Goal: Find specific page/section: Find specific page/section

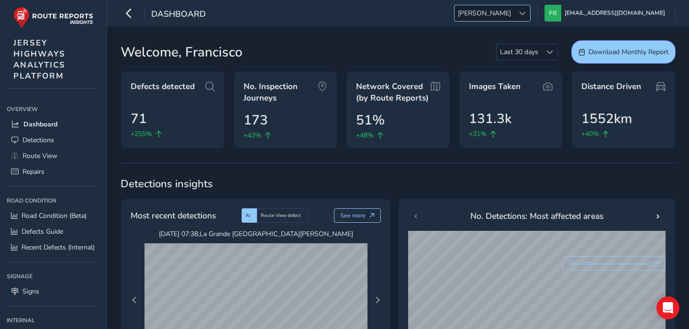
click at [531, 5] on div "[PERSON_NAME]" at bounding box center [492, 13] width 77 height 17
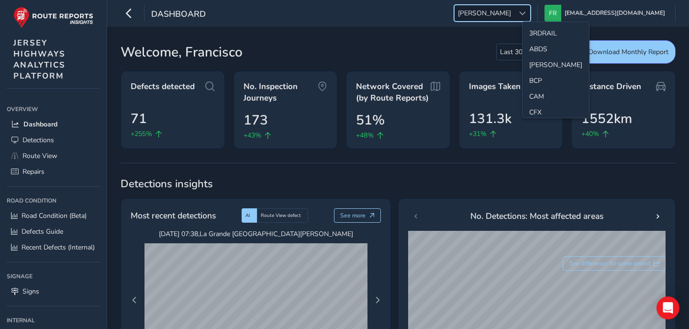
scroll to position [160, 0]
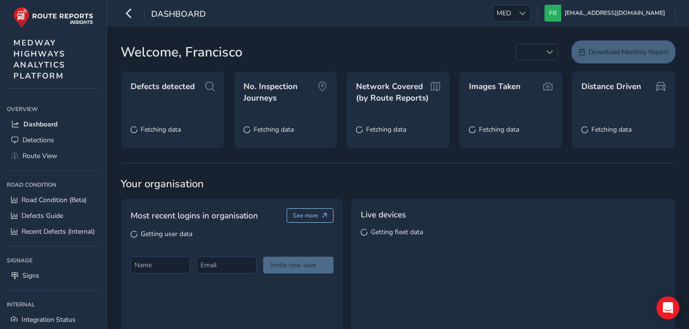
click at [531, 5] on div "MED MED" at bounding box center [512, 13] width 38 height 17
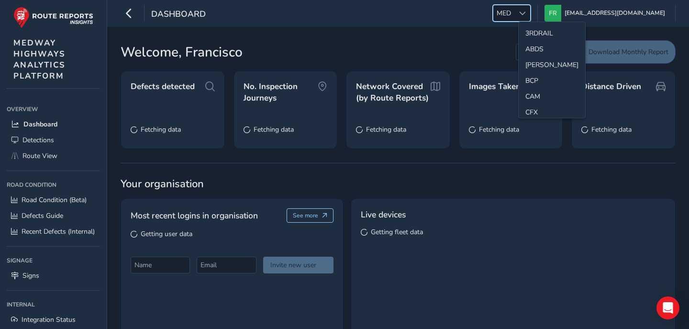
scroll to position [223, 0]
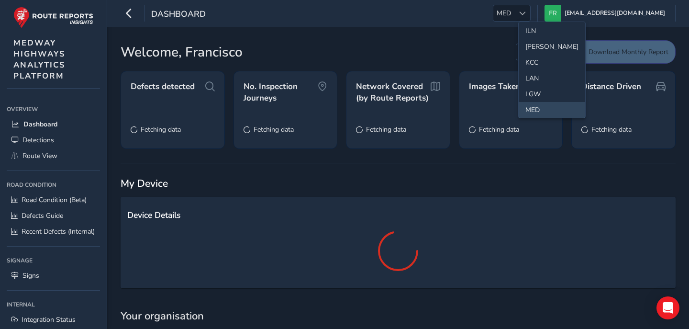
click at [446, 24] on div "Dashboard MED MED [EMAIL_ADDRESS][DOMAIN_NAME] Colour Scheme: Dark Dim Light Lo…" at bounding box center [398, 13] width 582 height 27
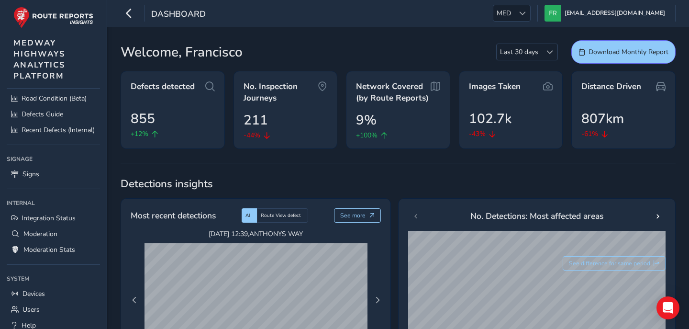
scroll to position [102, 0]
click at [44, 307] on link "Users" at bounding box center [53, 308] width 93 height 16
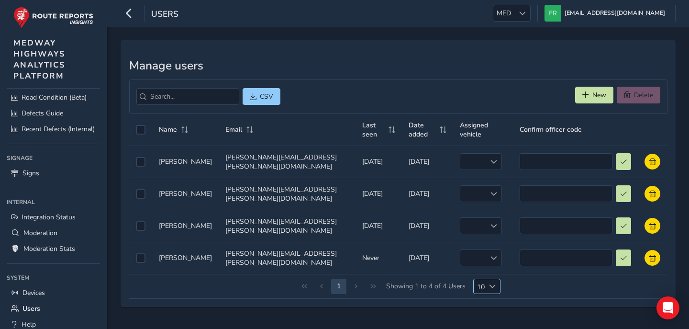
click at [479, 279] on span "10" at bounding box center [479, 286] width 11 height 14
click at [487, 250] on li "25" at bounding box center [486, 252] width 27 height 16
click at [280, 282] on div "1 Showing 1 to 4 of 4 Users 25 25" at bounding box center [398, 286] width 538 height 24
copy td "[PERSON_NAME]"
drag, startPoint x: 157, startPoint y: 154, endPoint x: 215, endPoint y: 150, distance: 58.0
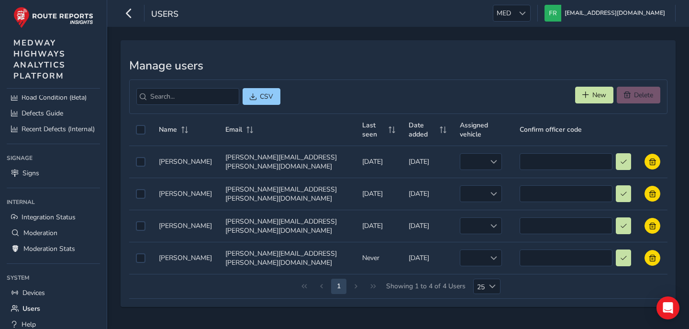
click at [215, 150] on td "Name Name [PERSON_NAME]" at bounding box center [185, 161] width 67 height 32
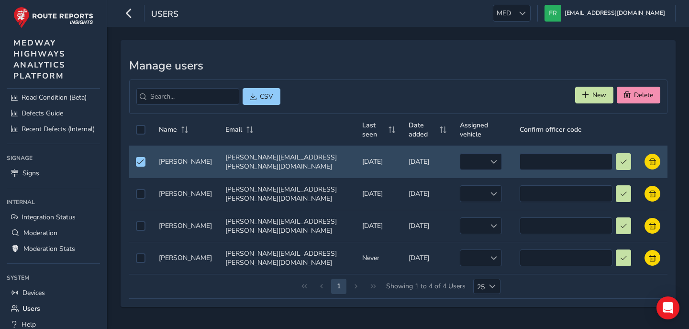
click at [198, 310] on div "Manage users CSV New Delete Name Email Last seen Date added Assigned vehicle Co…" at bounding box center [398, 178] width 582 height 302
click at [461, 48] on div "Manage users CSV New Delete Name Email Last seen Date added Assigned vehicle Co…" at bounding box center [398, 173] width 555 height 266
copy td "[PERSON_NAME]"
drag, startPoint x: 200, startPoint y: 212, endPoint x: 156, endPoint y: 212, distance: 43.5
click at [156, 212] on td "Name Name [PERSON_NAME]" at bounding box center [185, 226] width 67 height 32
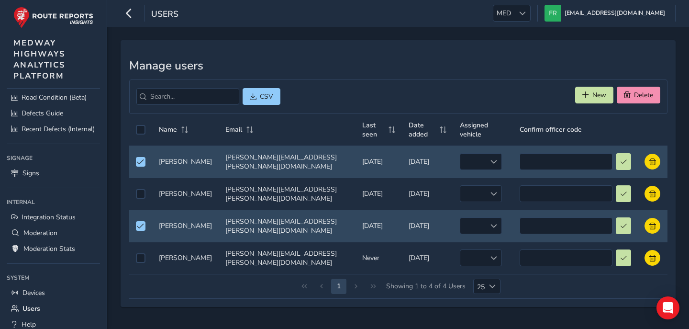
click at [356, 82] on div "CSV New Delete" at bounding box center [398, 96] width 538 height 34
click at [140, 158] on span "Unselect auth0|685025b7b496d5126566ced4" at bounding box center [140, 161] width 7 height 7
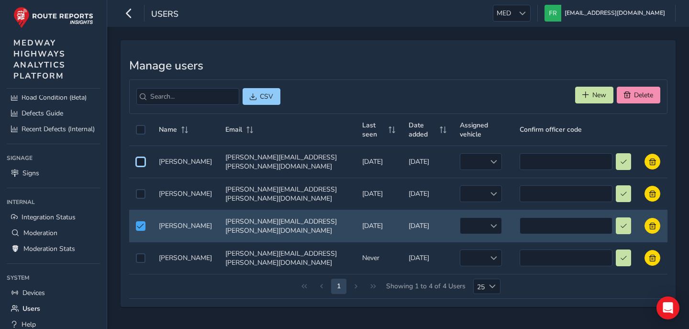
click at [138, 222] on span "Unselect auth0|681e1acac100fcded3b82982" at bounding box center [140, 225] width 7 height 7
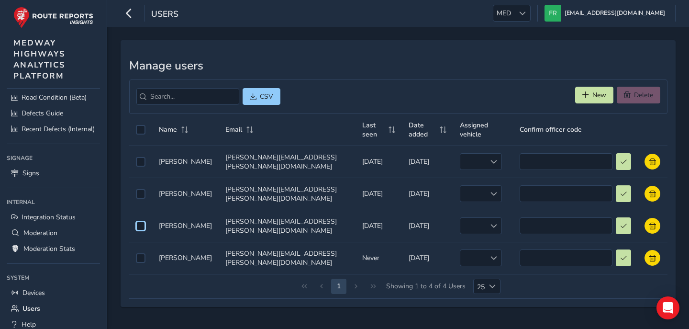
click at [366, 72] on h3 "Manage users" at bounding box center [398, 66] width 538 height 14
click at [455, 48] on div "Manage users CSV New Delete Name Email Last seen Date added Assigned vehicle Co…" at bounding box center [398, 173] width 555 height 266
click at [382, 66] on h3 "Manage users" at bounding box center [398, 66] width 538 height 14
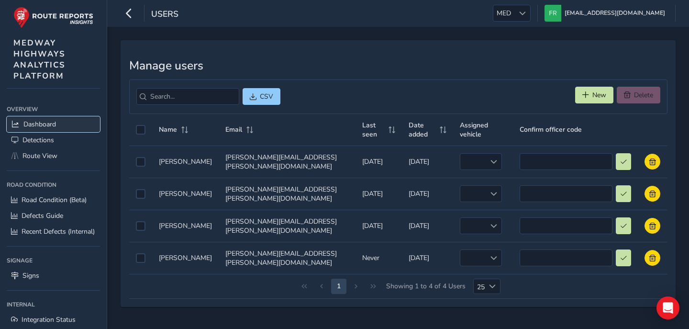
click at [30, 126] on span "Dashboard" at bounding box center [39, 124] width 33 height 9
